Goal: Register for event/course

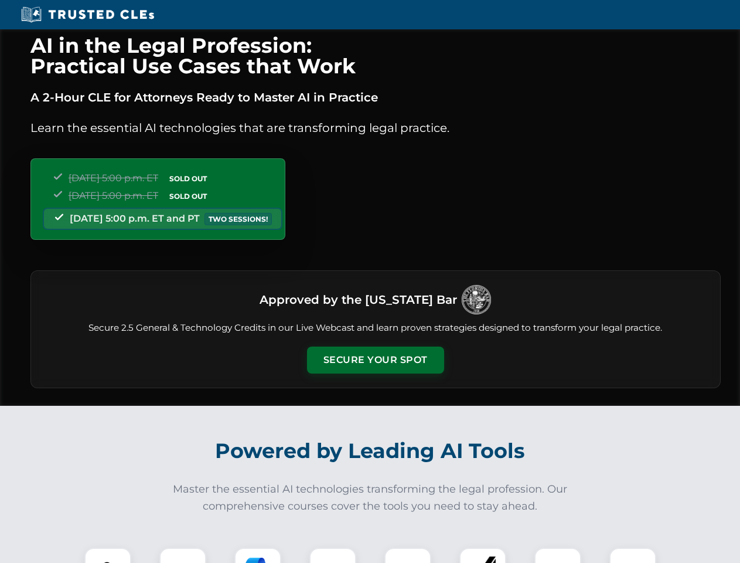
click at [375, 360] on button "Secure Your Spot" at bounding box center [375, 359] width 137 height 27
click at [108, 555] on img at bounding box center [108, 571] width 34 height 34
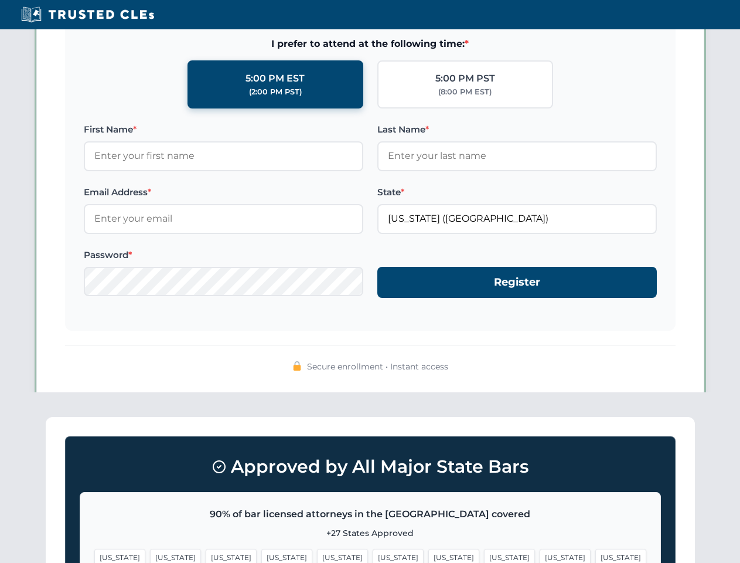
click at [429, 555] on span "[US_STATE]" at bounding box center [454, 557] width 51 height 17
click at [540, 555] on span "[US_STATE]" at bounding box center [565, 557] width 51 height 17
